Goal: Check status: Check status

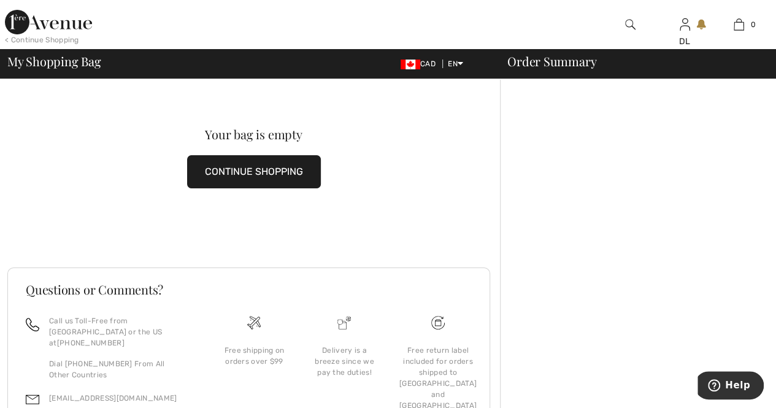
click at [201, 167] on button "CONTINUE SHOPPING" at bounding box center [254, 171] width 134 height 33
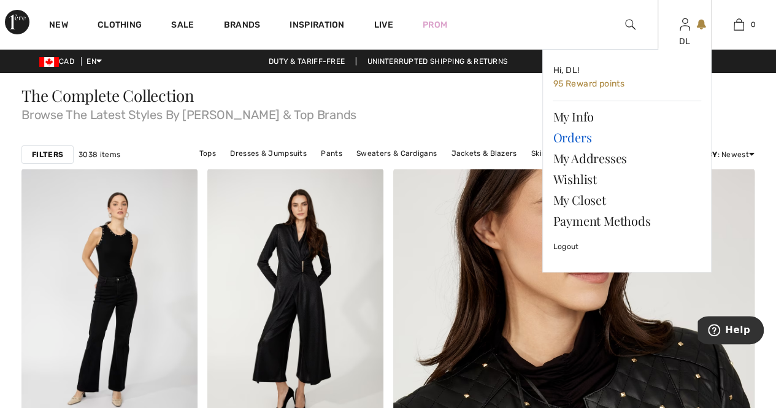
click at [573, 137] on link "Orders" at bounding box center [627, 137] width 148 height 21
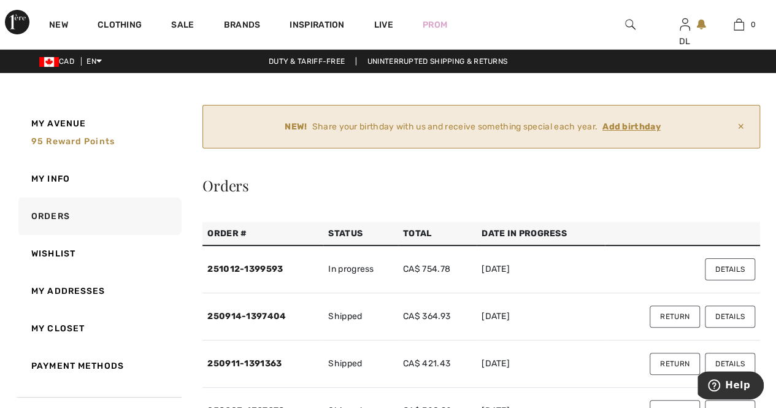
click at [716, 266] on button "Details" at bounding box center [730, 269] width 50 height 22
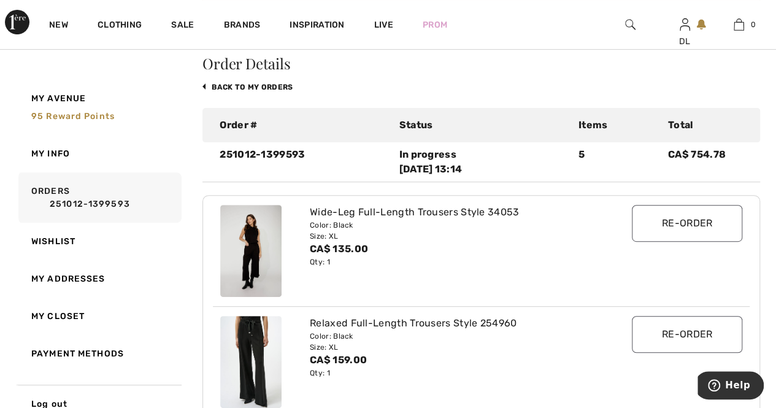
scroll to position [123, 0]
click at [334, 213] on div "Wide-Leg Full-Length Trousers Style 34053" at bounding box center [459, 211] width 298 height 15
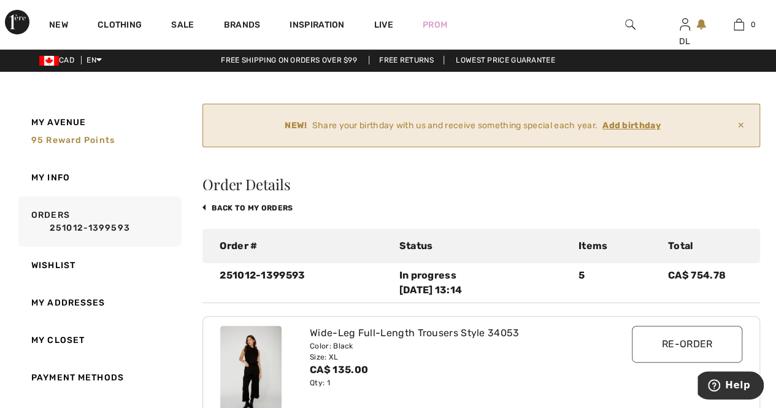
scroll to position [0, 0]
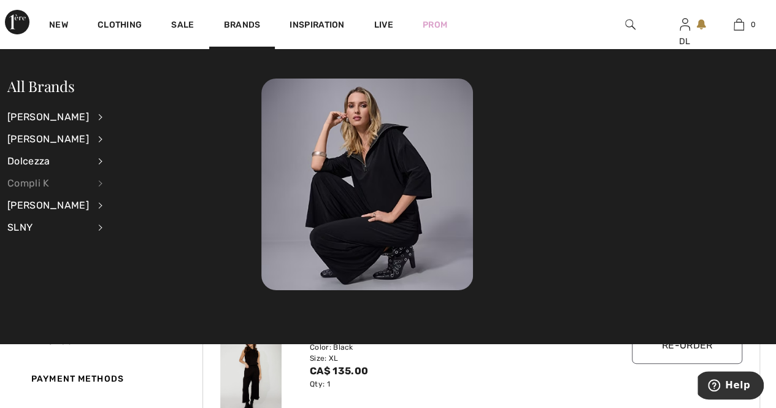
click at [22, 186] on div "Compli K" at bounding box center [48, 183] width 82 height 22
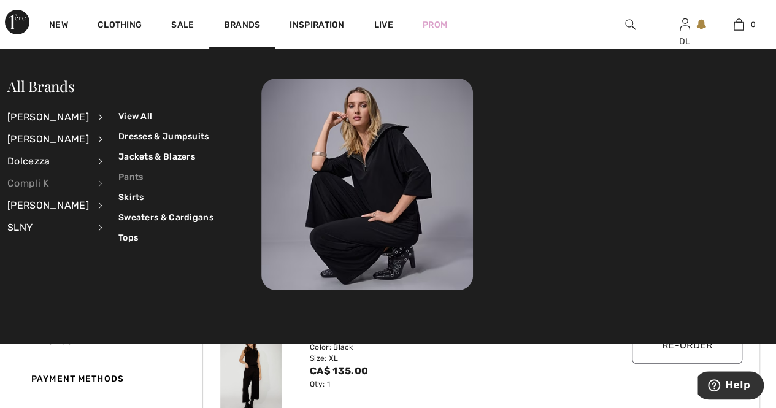
click at [121, 181] on link "Pants" at bounding box center [165, 177] width 95 height 20
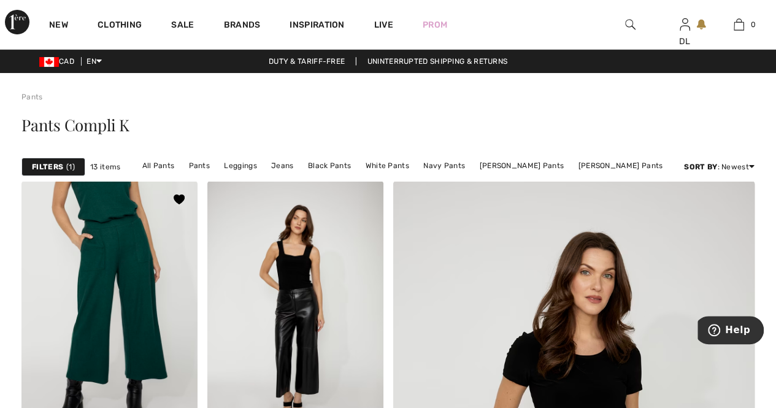
click at [140, 315] on img at bounding box center [109, 313] width 176 height 264
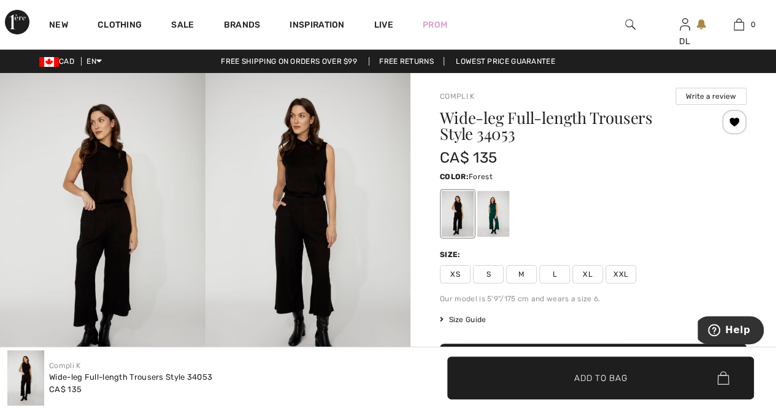
click at [482, 224] on div at bounding box center [493, 214] width 32 height 46
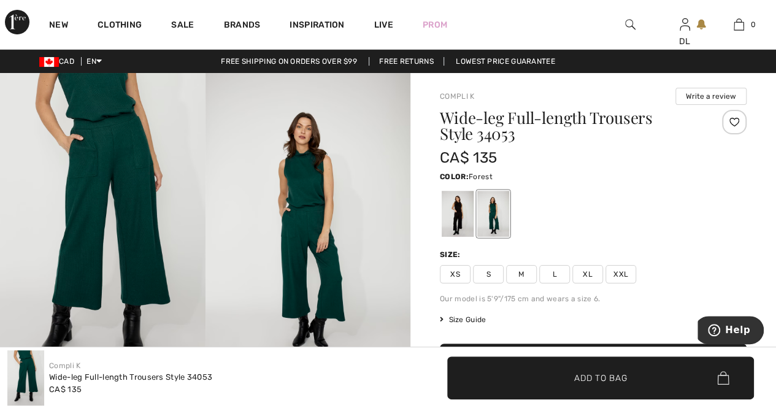
click at [131, 228] on img at bounding box center [102, 227] width 205 height 308
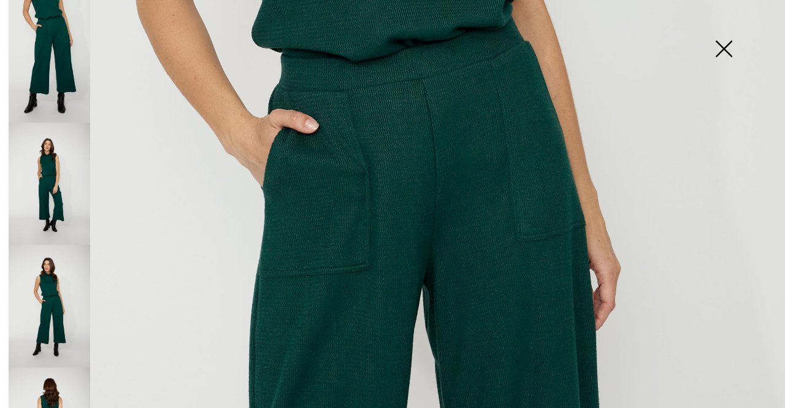
scroll to position [123, 0]
click at [58, 199] on img at bounding box center [50, 184] width 82 height 123
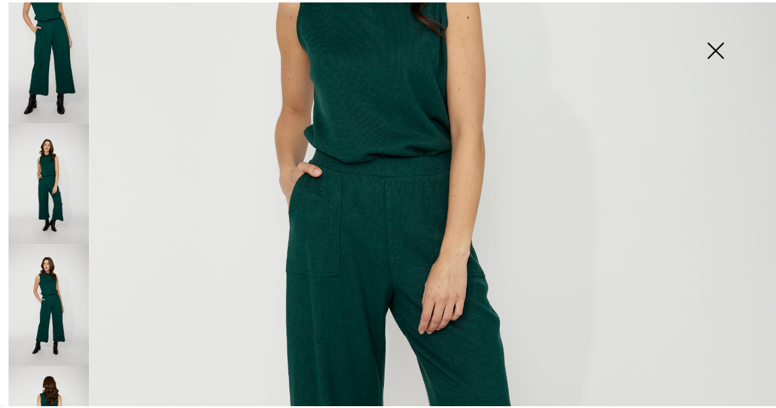
scroll to position [307, 0]
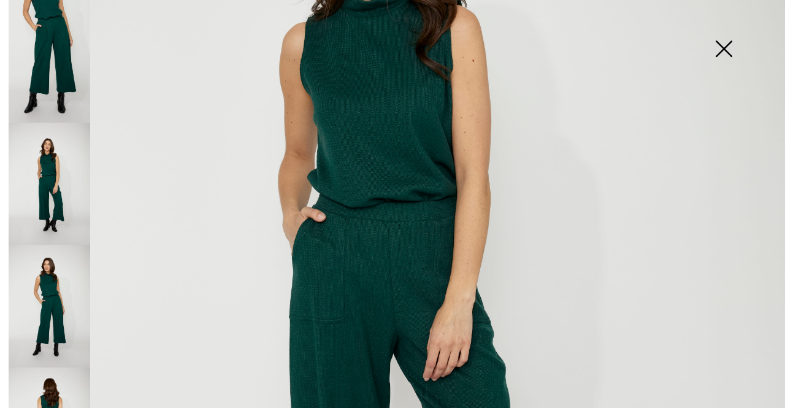
click at [726, 56] on img at bounding box center [723, 49] width 61 height 63
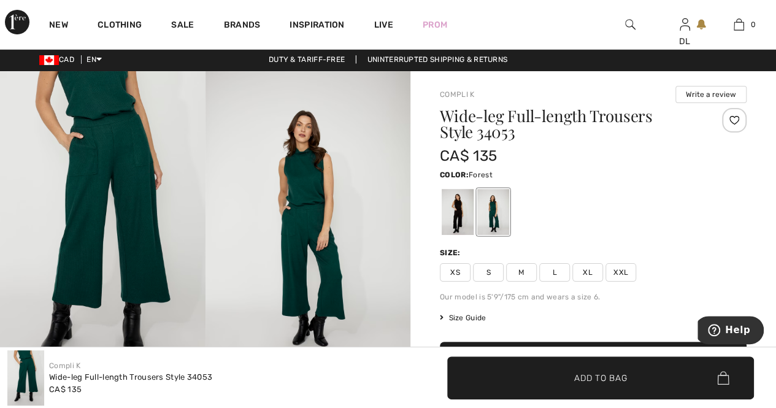
scroll to position [0, 0]
